Goal: Communication & Community: Share content

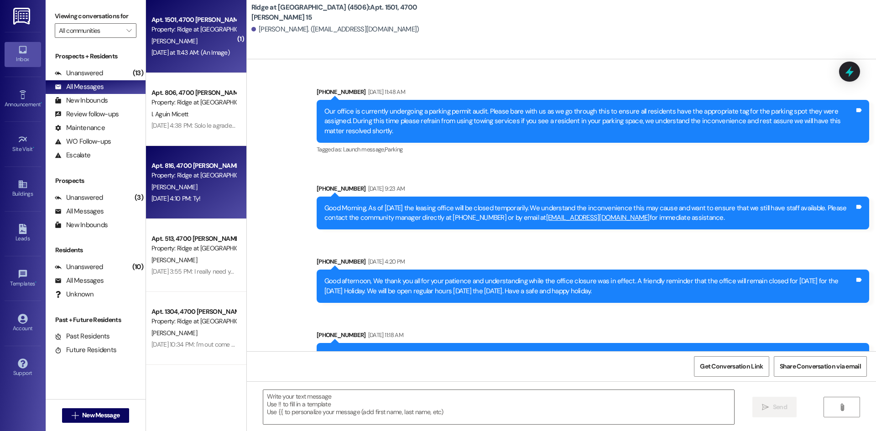
scroll to position [24269, 0]
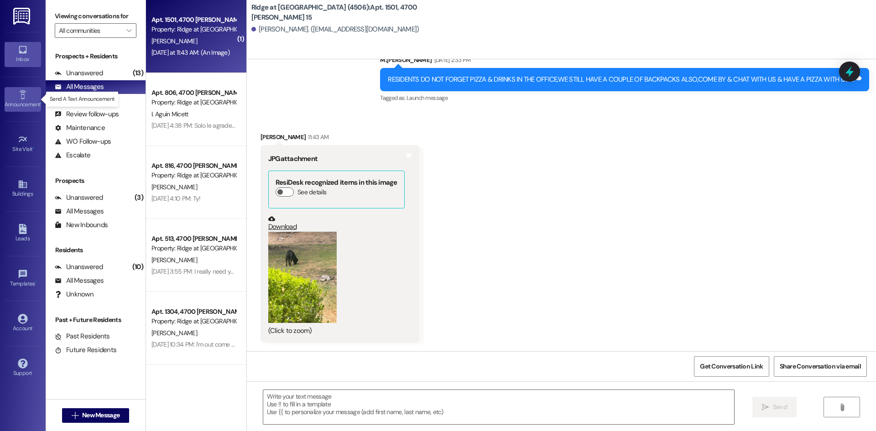
click at [22, 100] on div "Announcement •" at bounding box center [23, 104] width 46 height 9
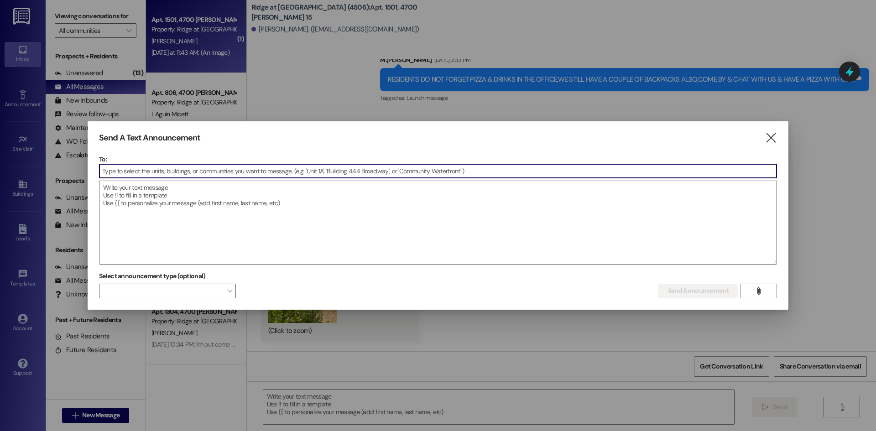
click at [127, 171] on input at bounding box center [437, 171] width 677 height 14
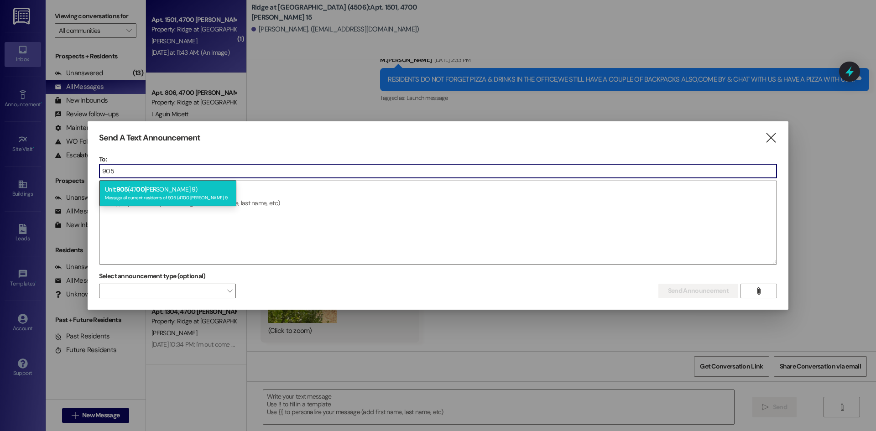
type input "905"
click at [119, 189] on span "905" at bounding box center [122, 189] width 12 height 8
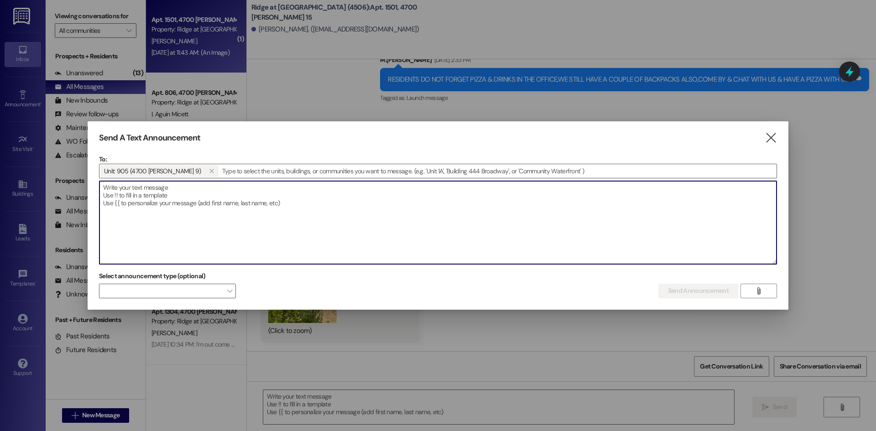
click at [119, 189] on textarea at bounding box center [437, 222] width 677 height 83
paste textarea "Good afternoon,About what time will you be paying the rent [DATE]?"
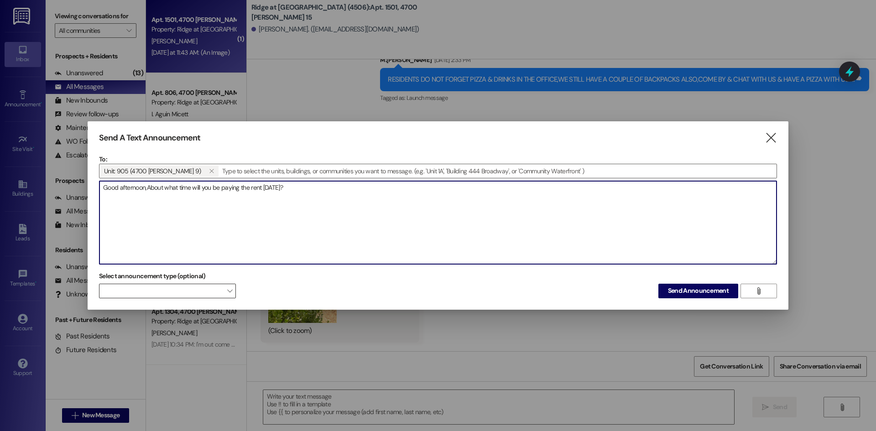
type textarea "Good afternoon,About what time will you be paying the rent [DATE]?"
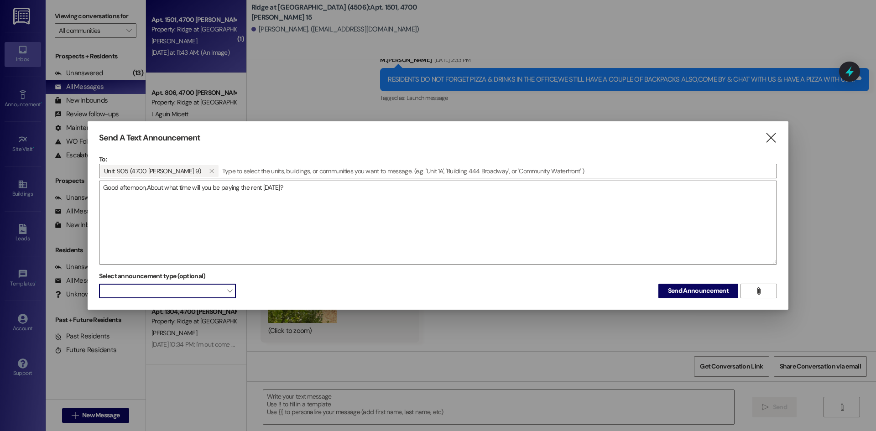
click at [192, 287] on span at bounding box center [167, 291] width 137 height 15
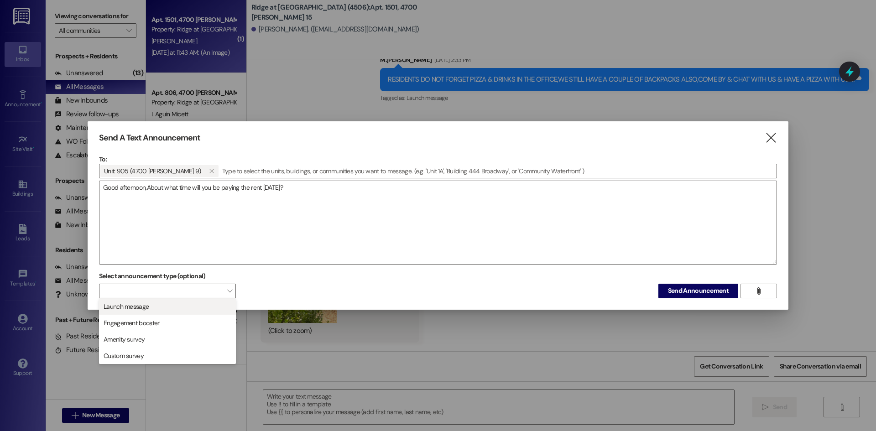
click at [176, 310] on span "Launch message" at bounding box center [167, 307] width 129 height 10
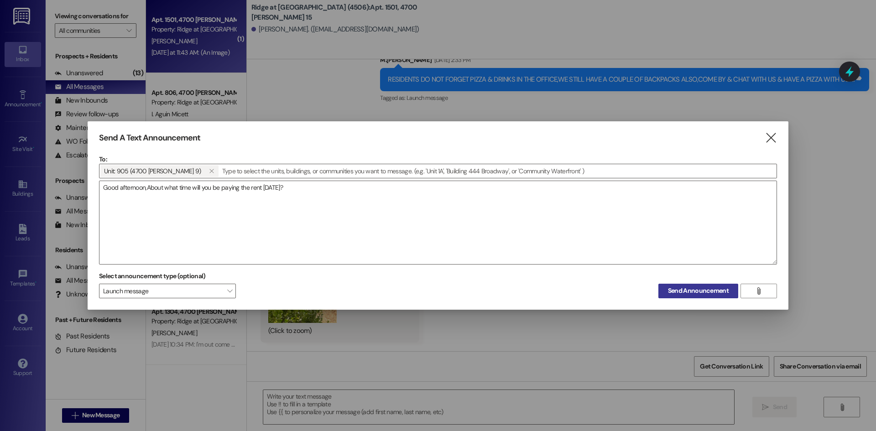
click at [675, 289] on span "Send Announcement" at bounding box center [698, 291] width 61 height 10
